Goal: Information Seeking & Learning: Learn about a topic

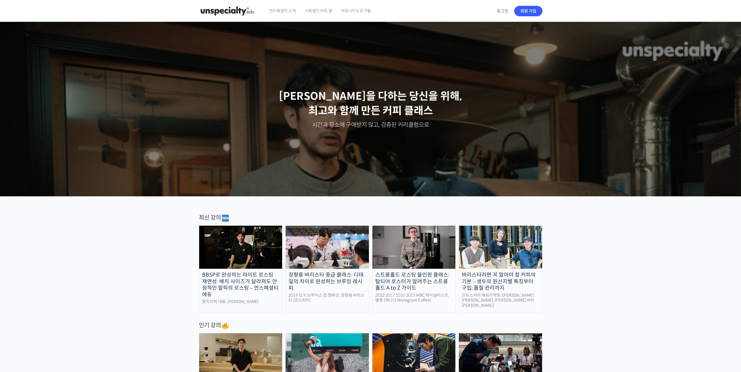
click at [341, 103] on p "최선을 다하는 당신을 위해, 최고와 함께 만든 커피 클래스" at bounding box center [370, 103] width 729 height 29
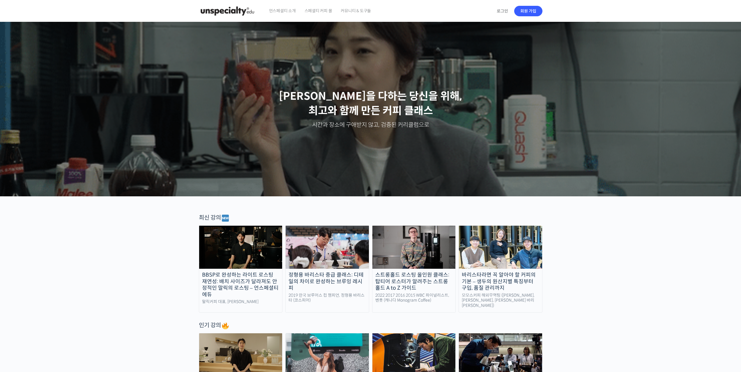
click at [318, 12] on span "스페셜티 커피 몰" at bounding box center [318, 11] width 28 height 22
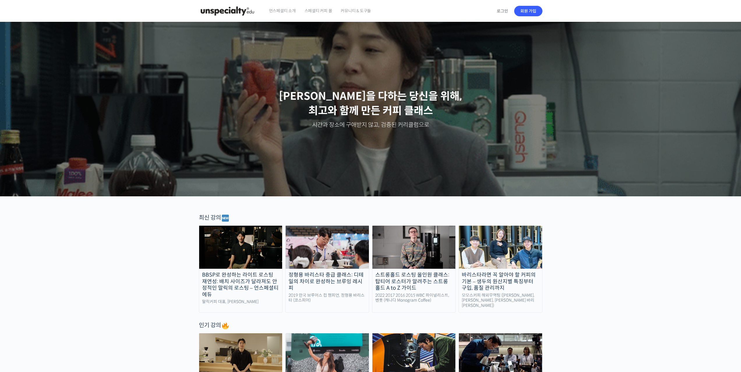
click at [285, 13] on span "언스페셜티 소개" at bounding box center [282, 11] width 27 height 22
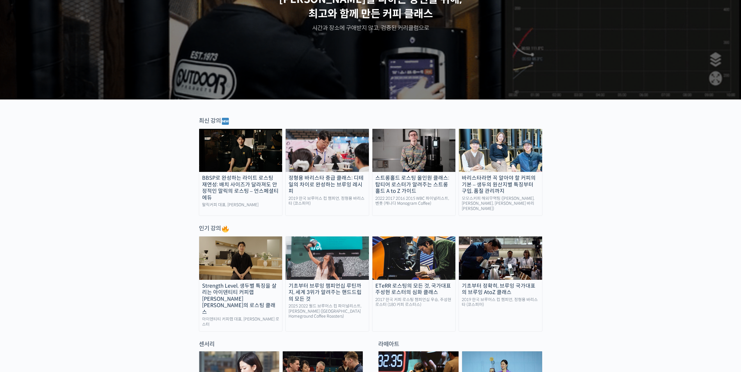
scroll to position [181, 0]
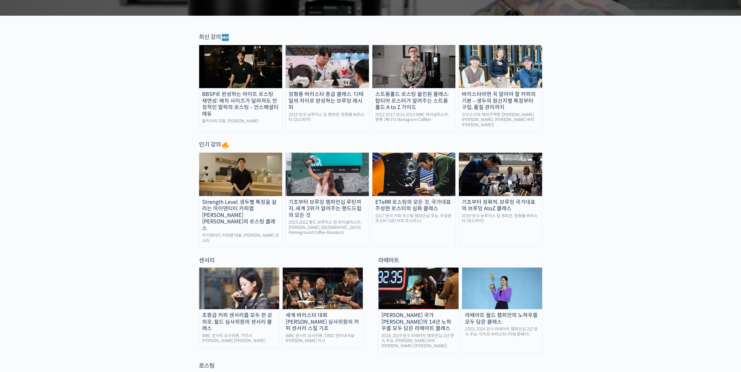
click at [261, 116] on div "BBSP로 완성하는 라이트 로스팅 재연성: 배치 사이즈가 달라져도 안정적인 말릭의 로스팅 – 언스페셜티 에듀" at bounding box center [240, 104] width 83 height 26
